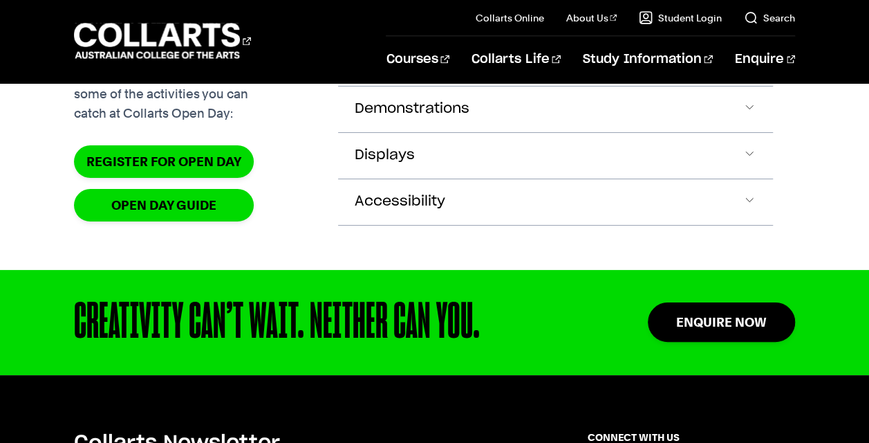
scroll to position [1444, 0]
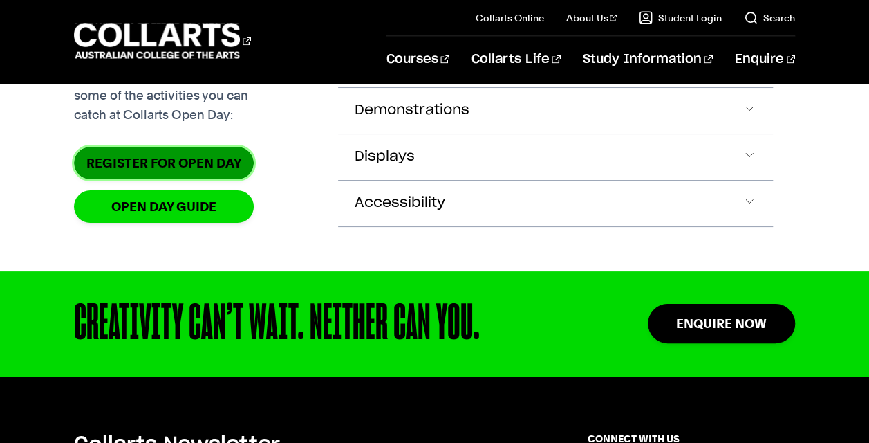
click at [238, 179] on link "Register for Open Day" at bounding box center [164, 163] width 180 height 32
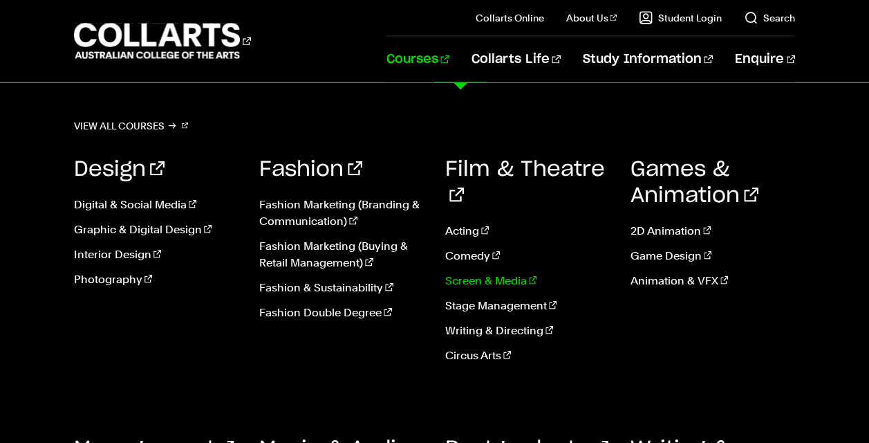
click at [481, 272] on link "Screen & Media" at bounding box center [527, 280] width 165 height 17
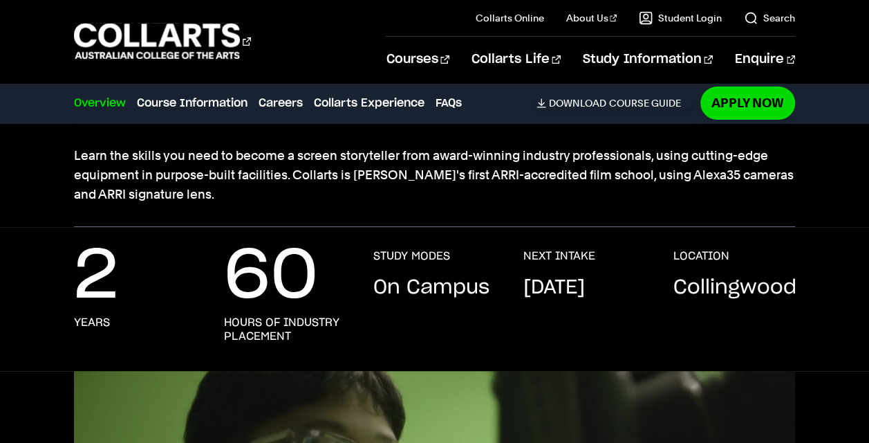
scroll to position [146, 0]
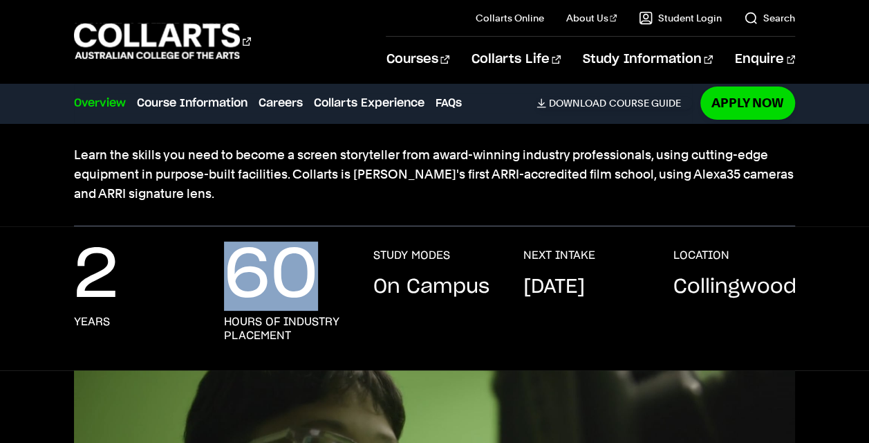
drag, startPoint x: 245, startPoint y: 250, endPoint x: 317, endPoint y: 250, distance: 71.2
click at [317, 250] on p "60" at bounding box center [271, 275] width 94 height 55
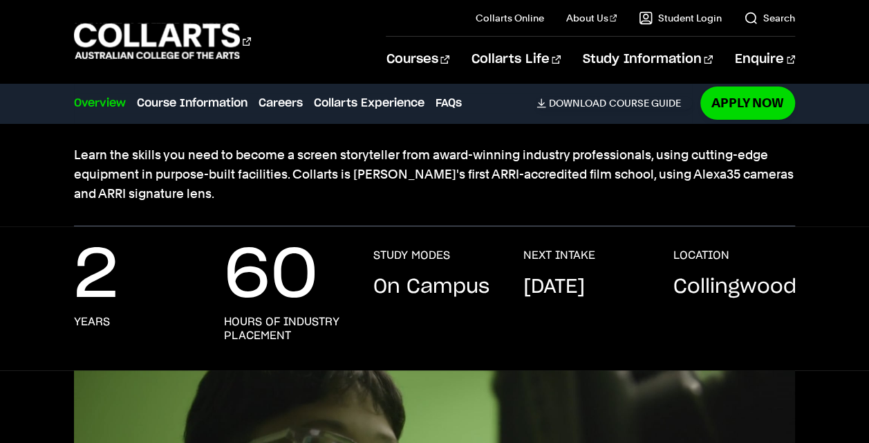
click at [124, 281] on div "2 years" at bounding box center [135, 295] width 122 height 94
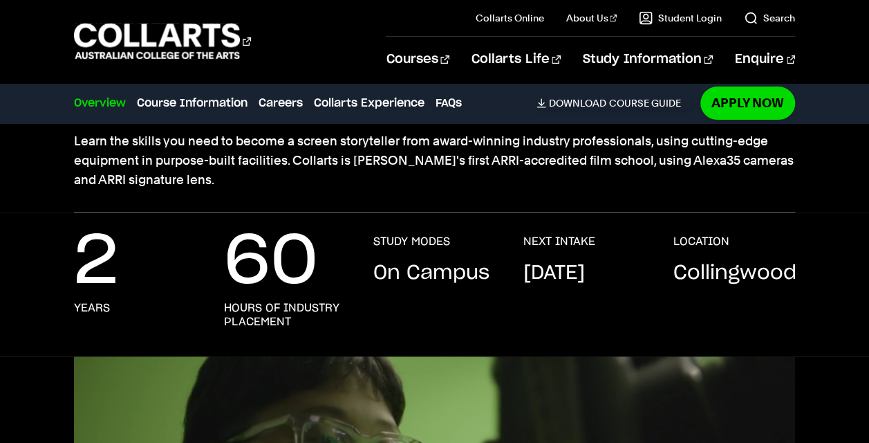
scroll to position [160, 0]
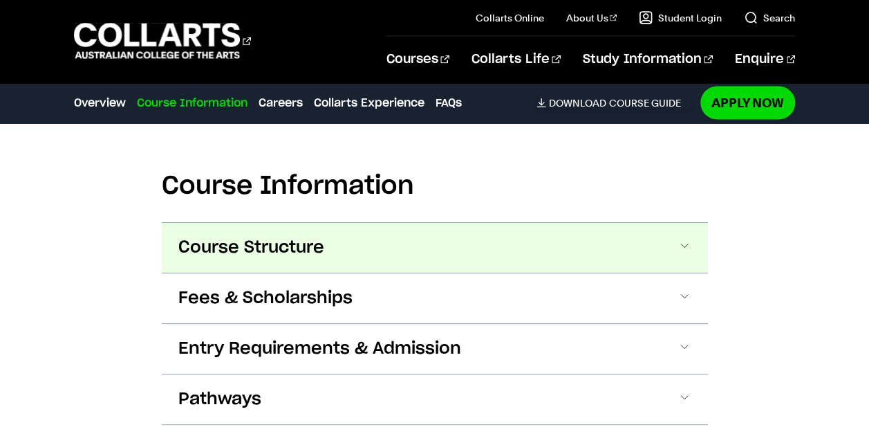
click at [232, 246] on span "Course Structure" at bounding box center [251, 247] width 146 height 22
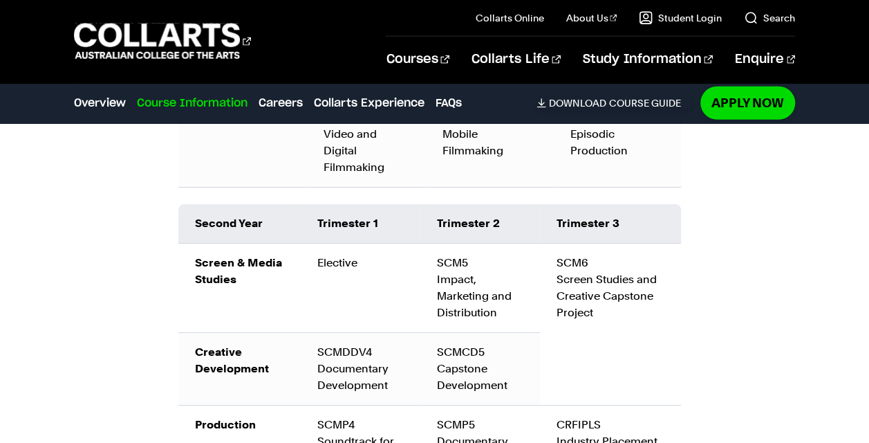
scroll to position [1932, 0]
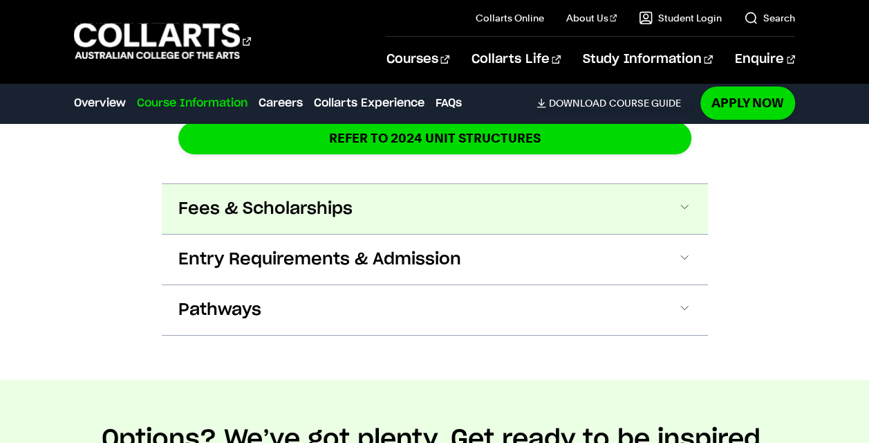
click at [354, 195] on button "Fees & Scholarships" at bounding box center [435, 209] width 546 height 50
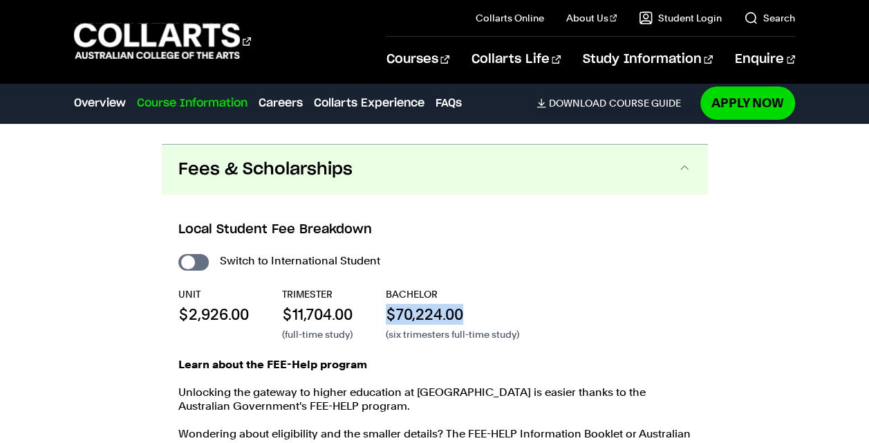
drag, startPoint x: 385, startPoint y: 289, endPoint x: 476, endPoint y: 290, distance: 90.6
click at [476, 290] on div "UNIT $2,926.00 TRIMESTER $11,704.00 (full-time study) BACHELOR $70,224.00 (six …" at bounding box center [434, 314] width 513 height 54
click at [476, 304] on p "$70,224.00" at bounding box center [452, 314] width 133 height 21
click at [200, 254] on input "International Student" at bounding box center [193, 262] width 30 height 17
checkbox input "true"
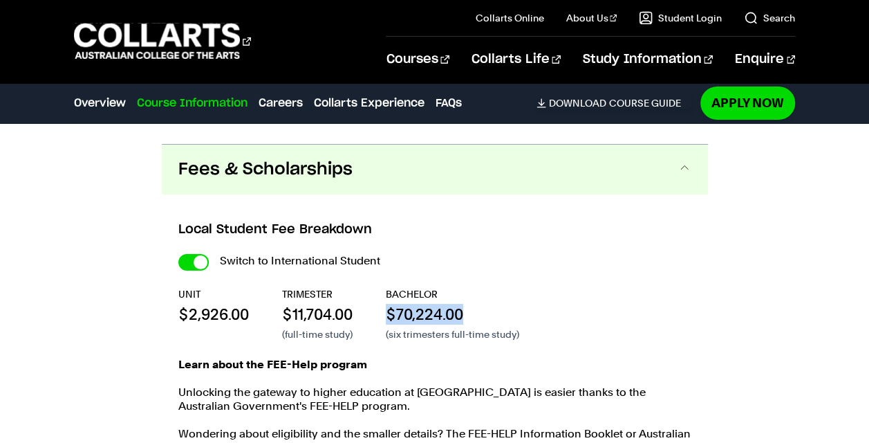
checkbox input "true"
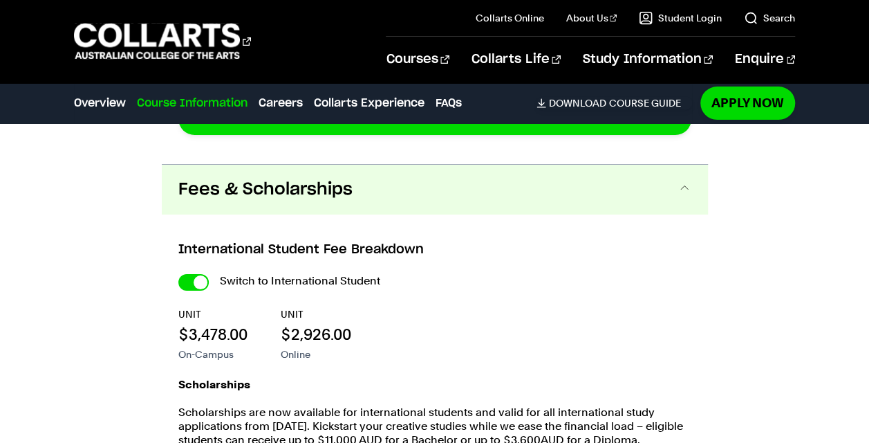
scroll to position [2740, 0]
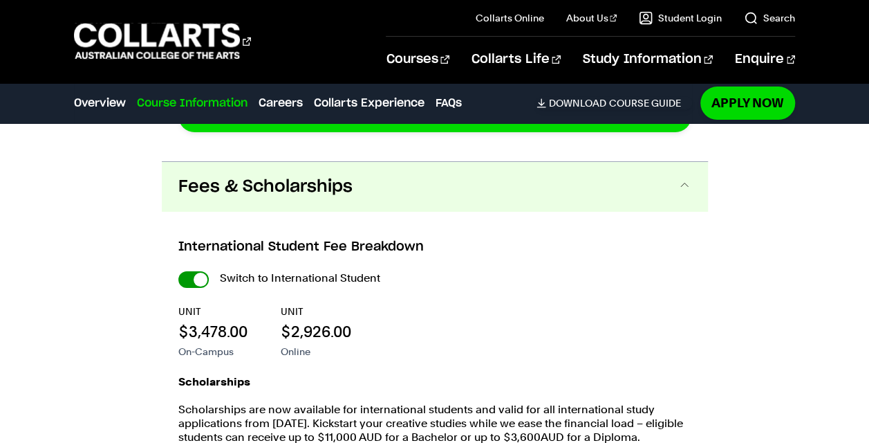
click at [0, 0] on input "International Student" at bounding box center [0, 0] width 0 height 0
checkbox input "false"
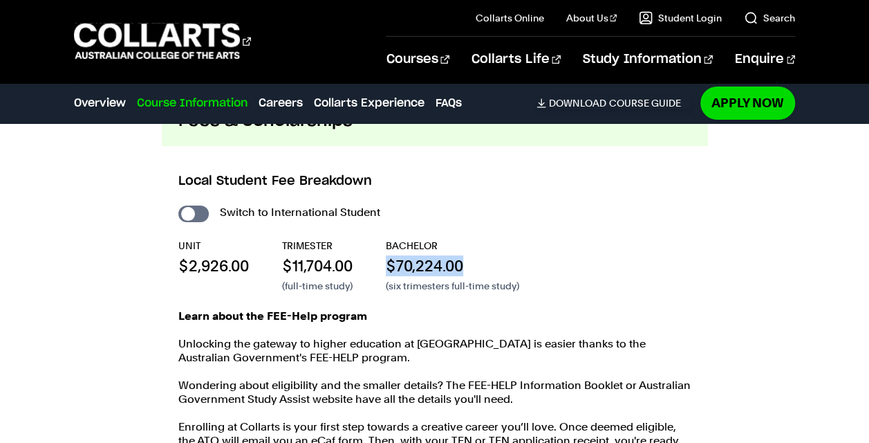
scroll to position [2460, 0]
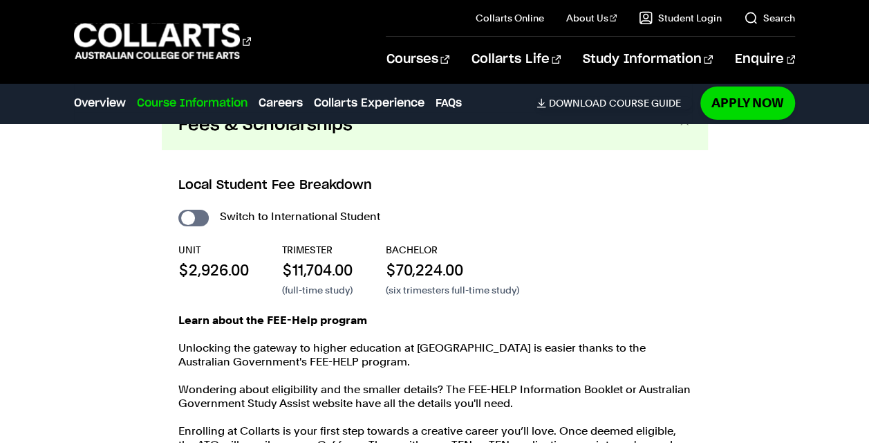
click at [211, 341] on p "Unlocking the gateway to higher education at Collarts is easier thanks to the A…" at bounding box center [434, 355] width 513 height 28
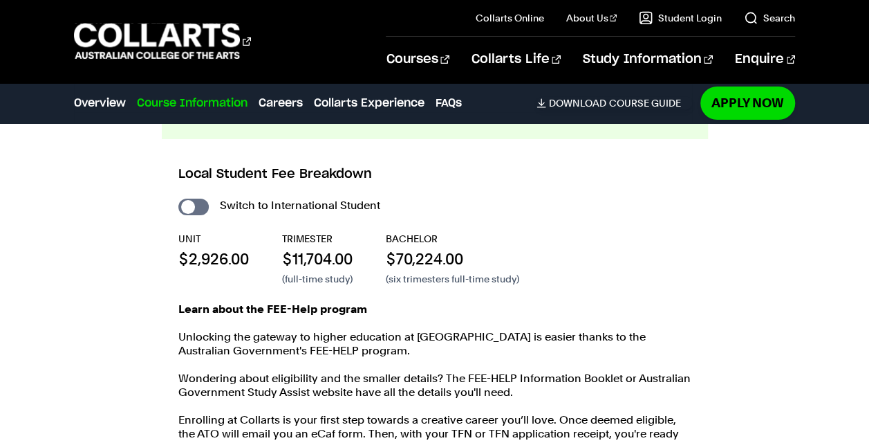
scroll to position [2471, 0]
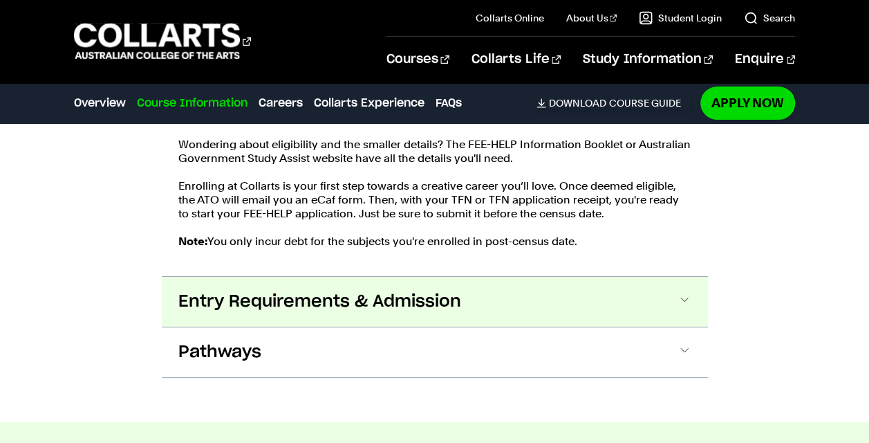
click at [207, 277] on button "Entry Requirements & Admission" at bounding box center [435, 302] width 546 height 50
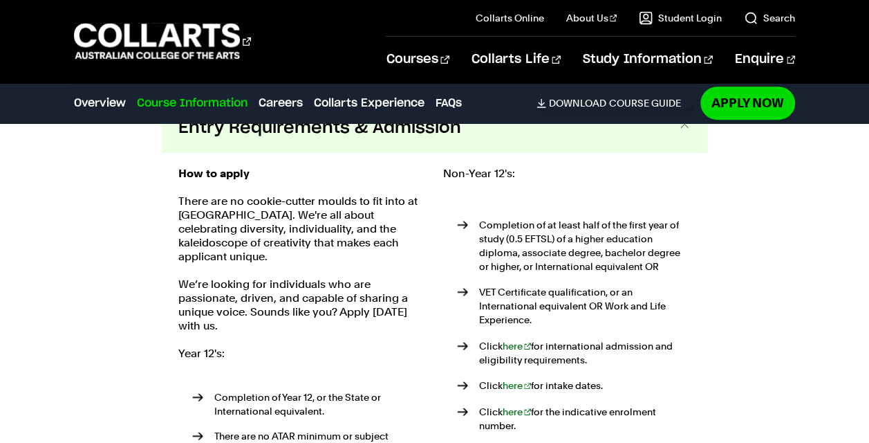
scroll to position [2882, 0]
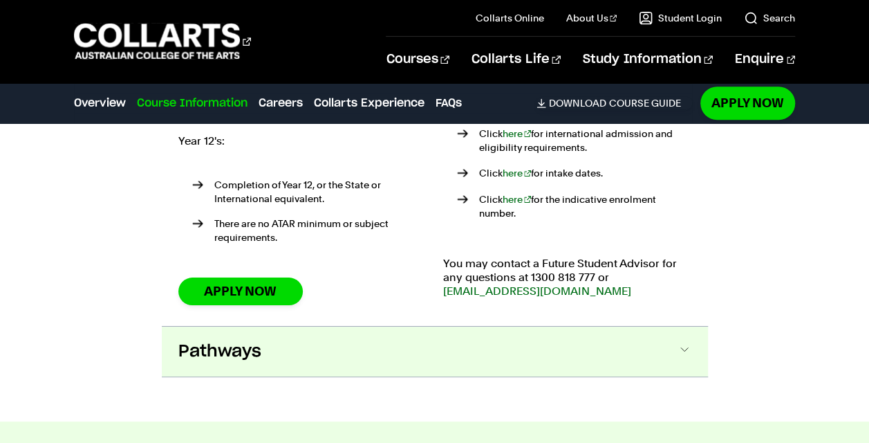
click at [214, 340] on span "Pathways" at bounding box center [219, 351] width 83 height 22
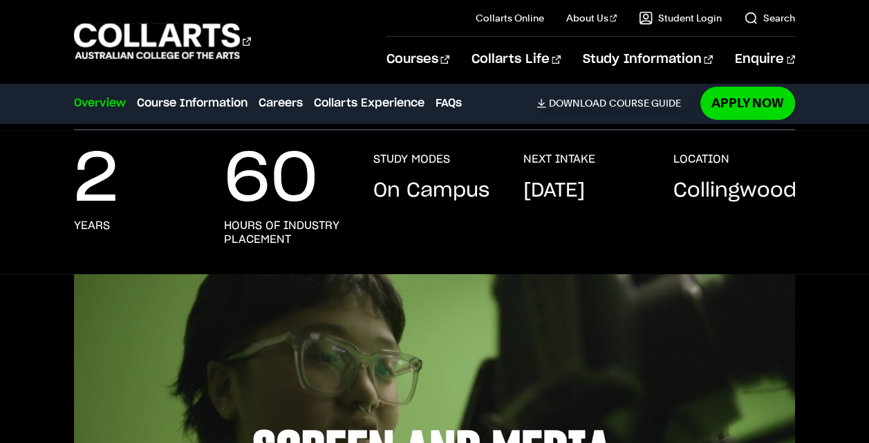
scroll to position [238, 0]
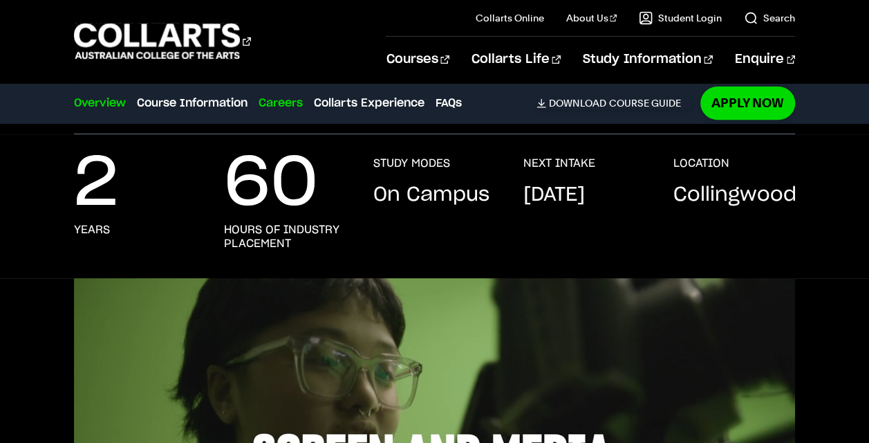
click at [278, 97] on link "Careers" at bounding box center [281, 103] width 44 height 17
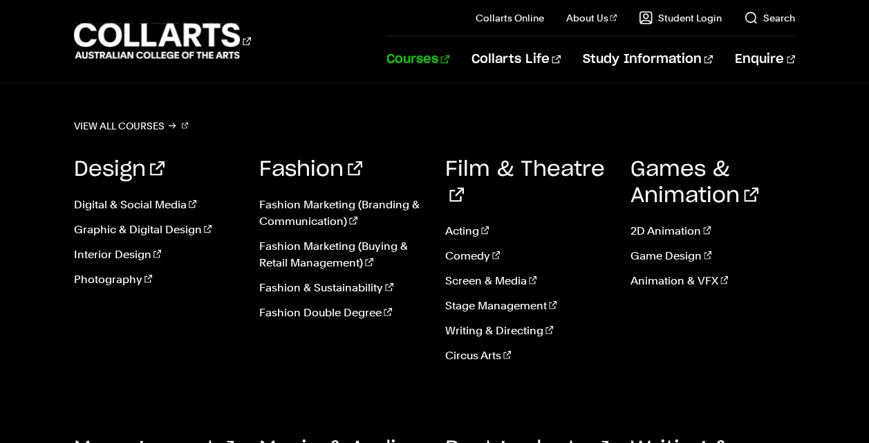
scroll to position [1554, 0]
click at [449, 58] on link "Courses" at bounding box center [417, 60] width 63 height 46
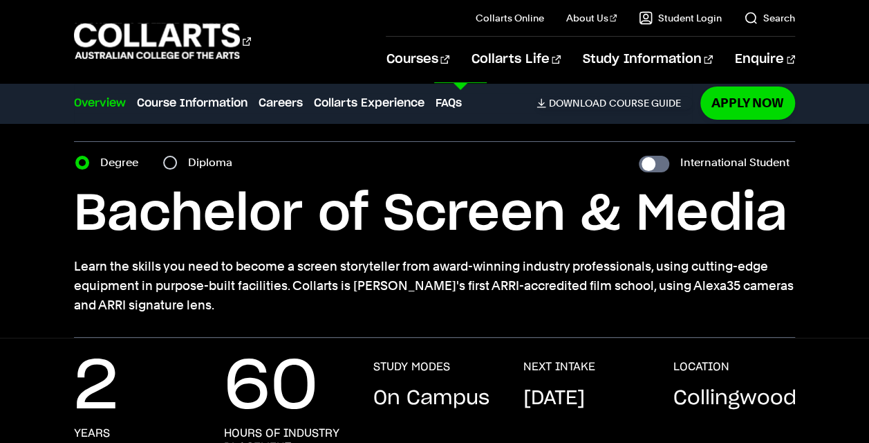
scroll to position [0, 0]
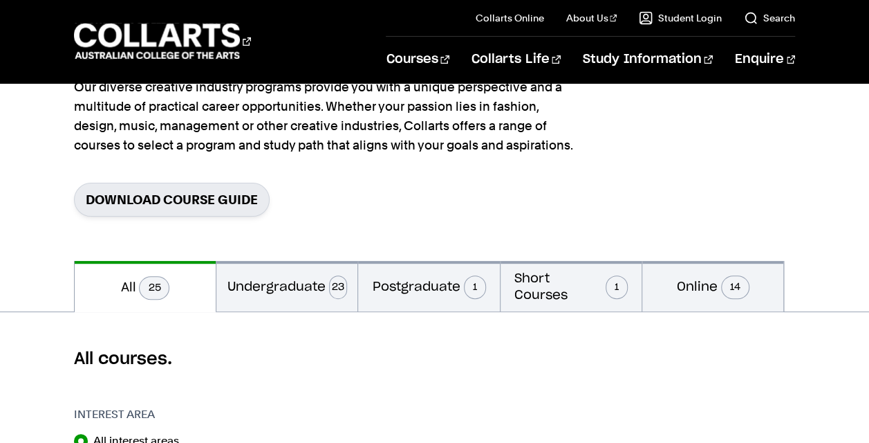
scroll to position [140, 0]
